Goal: Task Accomplishment & Management: Manage account settings

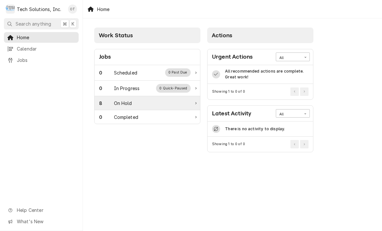
click at [120, 101] on div "On Hold" at bounding box center [123, 103] width 18 height 7
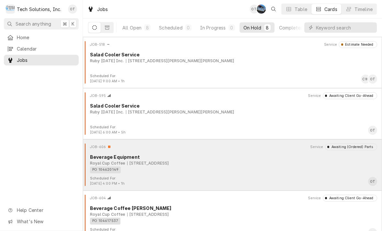
click at [159, 161] on div "[STREET_ADDRESS]" at bounding box center [148, 163] width 42 height 6
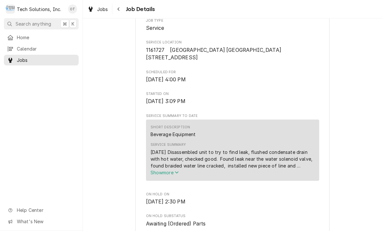
scroll to position [136, 0]
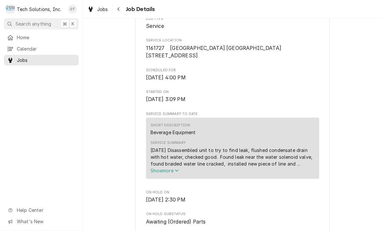
click at [178, 171] on icon "Service Summary" at bounding box center [177, 170] width 4 height 2
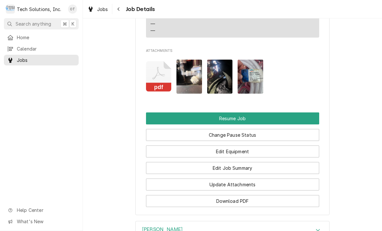
scroll to position [626, 0]
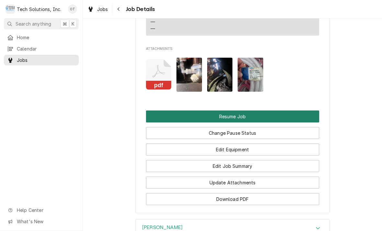
click at [229, 113] on button "Resume Job" at bounding box center [232, 116] width 173 height 12
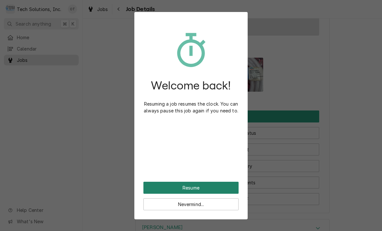
click at [196, 185] on button "Resume" at bounding box center [190, 187] width 95 height 12
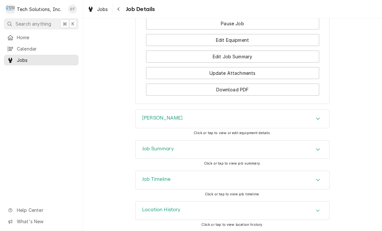
scroll to position [649, 0]
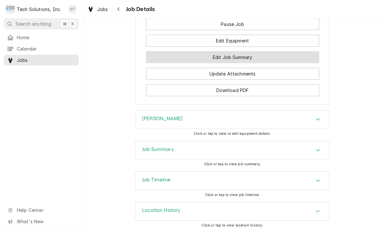
click at [229, 58] on button "Edit Job Summary" at bounding box center [232, 57] width 173 height 12
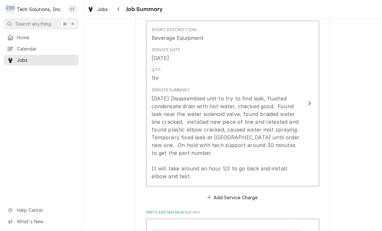
scroll to position [166, 0]
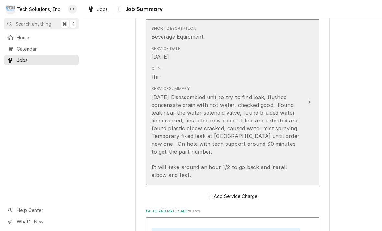
click at [310, 98] on div "Update Line Item" at bounding box center [309, 102] width 8 height 8
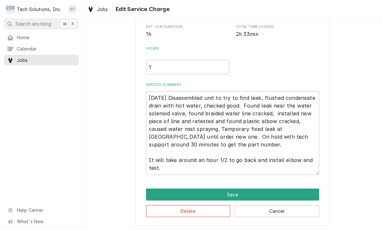
scroll to position [122, 0]
click at [179, 165] on textarea "8/13/25 Disassembled unit to try to find leak, flushed condensate drain with ho…" at bounding box center [232, 133] width 173 height 84
type textarea "x"
type textarea "8/13/25 Disassembled unit to try to find leak, flushed condensate drain with ho…"
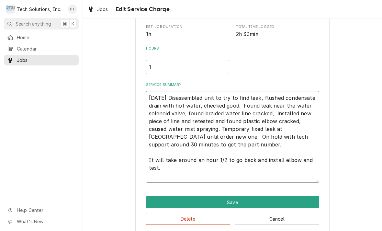
type textarea "x"
type textarea "8/13/25 Disassembled unit to try to find leak, flushed condensate drain with ho…"
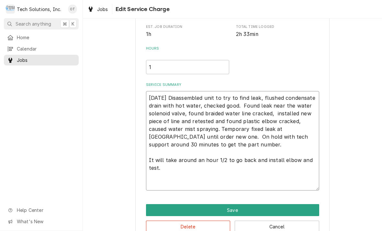
type textarea "x"
type textarea "8/13/25 Disassembled unit to try to find leak, flushed condensate drain with ho…"
type textarea "x"
type textarea "8/13/25 Disassembled unit to try to find leak, flushed condensate drain with ho…"
type textarea "x"
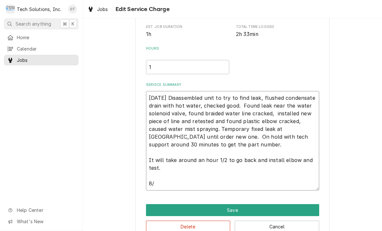
type textarea "8/13/25 Disassembled unit to try to find leak, flushed condensate drain with ho…"
type textarea "x"
type textarea "8/13/25 Disassembled unit to try to find leak, flushed condensate drain with ho…"
type textarea "x"
type textarea "8/13/25 Disassembled unit to try to find leak, flushed condensate drain with ho…"
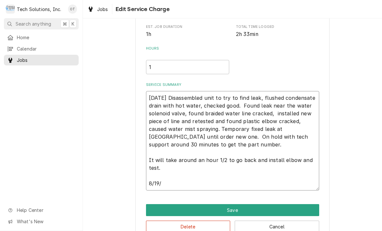
type textarea "x"
type textarea "8/13/25 Disassembled unit to try to find leak, flushed condensate drain with ho…"
type textarea "x"
type textarea "8/13/25 Disassembled unit to try to find leak, flushed condensate drain with ho…"
type textarea "x"
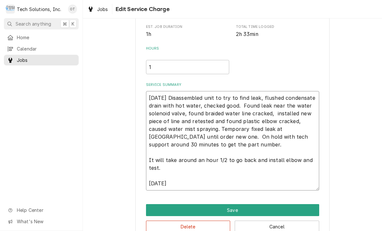
type textarea "8/13/25 Disassembled unit to try to find leak, flushed condensate drain with ho…"
type textarea "x"
type textarea "8/13/25 Disassembled unit to try to find leak, flushed condensate drain with ho…"
type textarea "x"
type textarea "8/13/25 Disassembled unit to try to find leak, flushed condensate drain with ho…"
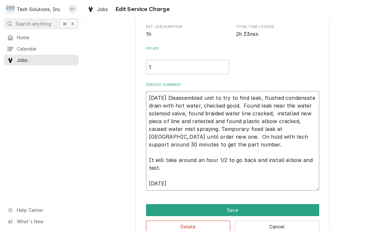
type textarea "x"
type textarea "8/13/25 Disassembled unit to try to find leak, flushed condensate drain with ho…"
type textarea "x"
type textarea "8/13/25 Disassembled unit to try to find leak, flushed condensate drain with ho…"
type textarea "x"
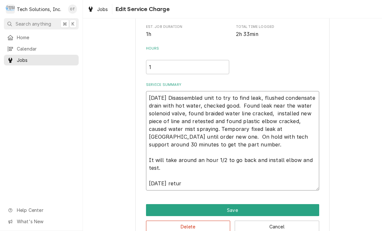
type textarea "8/13/25 Disassembled unit to try to find leak, flushed condensate drain with ho…"
type textarea "x"
type textarea "8/13/25 Disassembled unit to try to find leak, flushed condensate drain with ho…"
type textarea "x"
type textarea "8/13/25 Disassembled unit to try to find leak, flushed condensate drain with ho…"
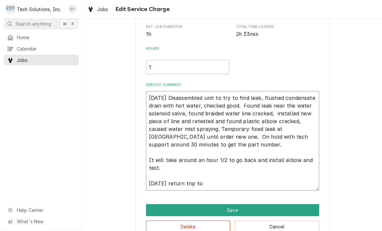
type textarea "x"
type textarea "8/13/25 Disassembled unit to try to find leak, flushed condensate drain with ho…"
type textarea "x"
type textarea "8/13/25 Disassembled unit to try to find leak, flushed condensate drain with ho…"
type textarea "x"
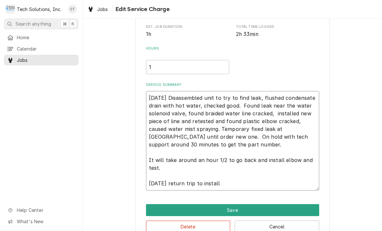
type textarea "8/13/25 Disassembled unit to try to find leak, flushed condensate drain with ho…"
type textarea "x"
type textarea "8/13/25 Disassembled unit to try to find leak, flushed condensate drain with ho…"
type textarea "x"
type textarea "8/13/25 Disassembled unit to try to find leak, flushed condensate drain with ho…"
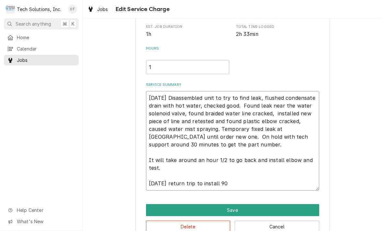
type textarea "x"
type textarea "8/13/25 Disassembled unit to try to find leak, flushed condensate drain with ho…"
type textarea "x"
type textarea "8/13/25 Disassembled unit to try to find leak, flushed condensate drain with ho…"
type textarea "x"
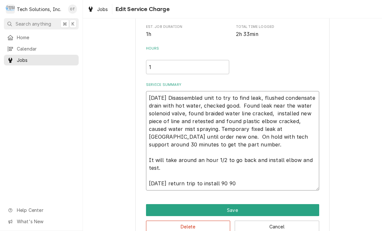
type textarea "8/13/25 Disassembled unit to try to find leak, flushed condensate drain with ho…"
type textarea "x"
type textarea "8/13/25 Disassembled unit to try to find leak, flushed condensate drain with ho…"
type textarea "x"
type textarea "8/13/25 Disassembled unit to try to find leak, flushed condensate drain with ho…"
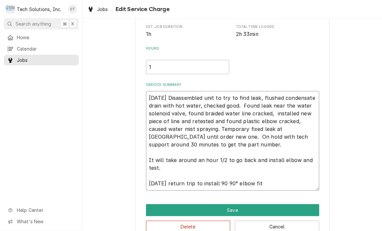
type textarea "x"
type textarea "8/13/25 Disassembled unit to try to find leak, flushed condensate drain with ho…"
type textarea "x"
type textarea "8/13/25 Disassembled unit to try to find leak, flushed condensate drain with ho…"
type textarea "x"
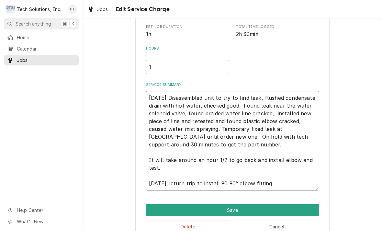
type textarea "8/13/25 Disassembled unit to try to find leak, flushed condensate drain with ho…"
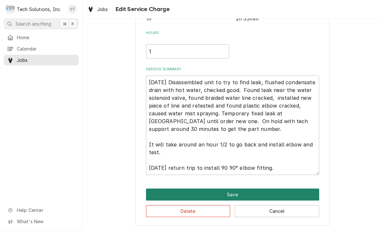
click at [231, 191] on button "Save" at bounding box center [232, 194] width 173 height 12
type textarea "x"
